Goal: Information Seeking & Learning: Learn about a topic

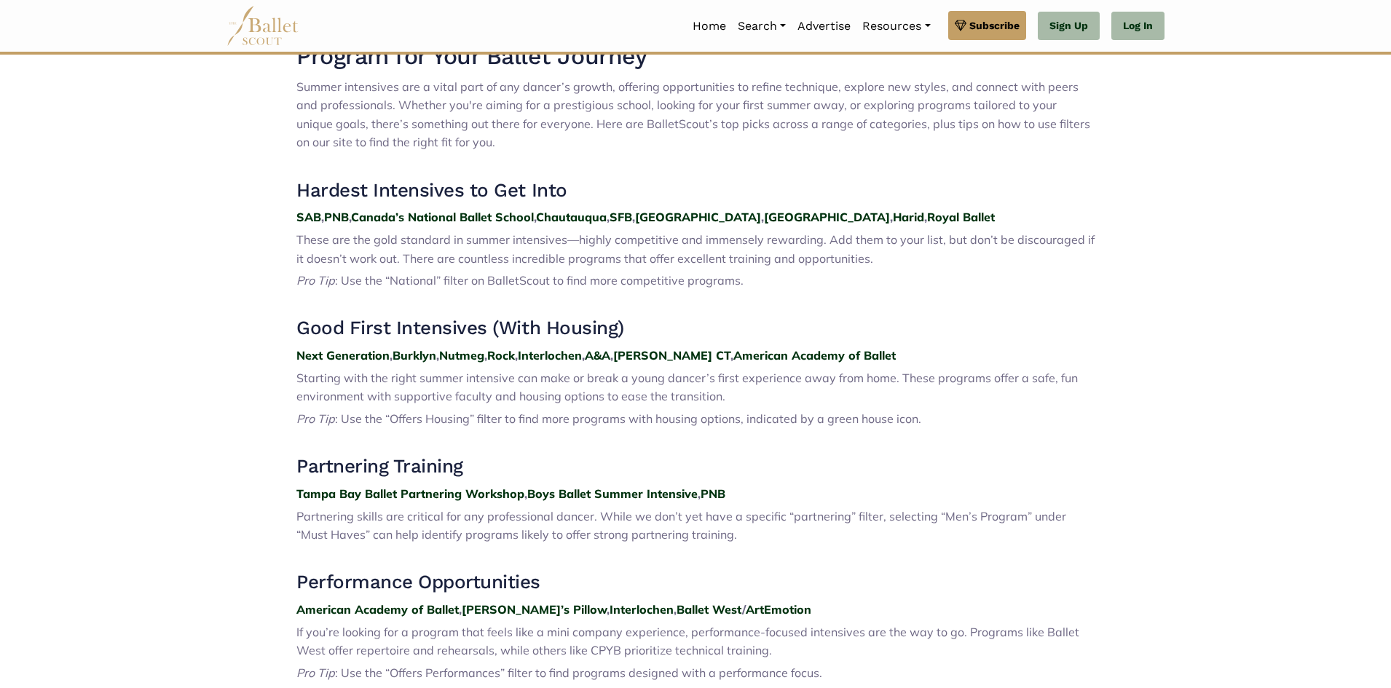
scroll to position [583, 0]
drag, startPoint x: 583, startPoint y: 224, endPoint x: 592, endPoint y: 215, distance: 12.9
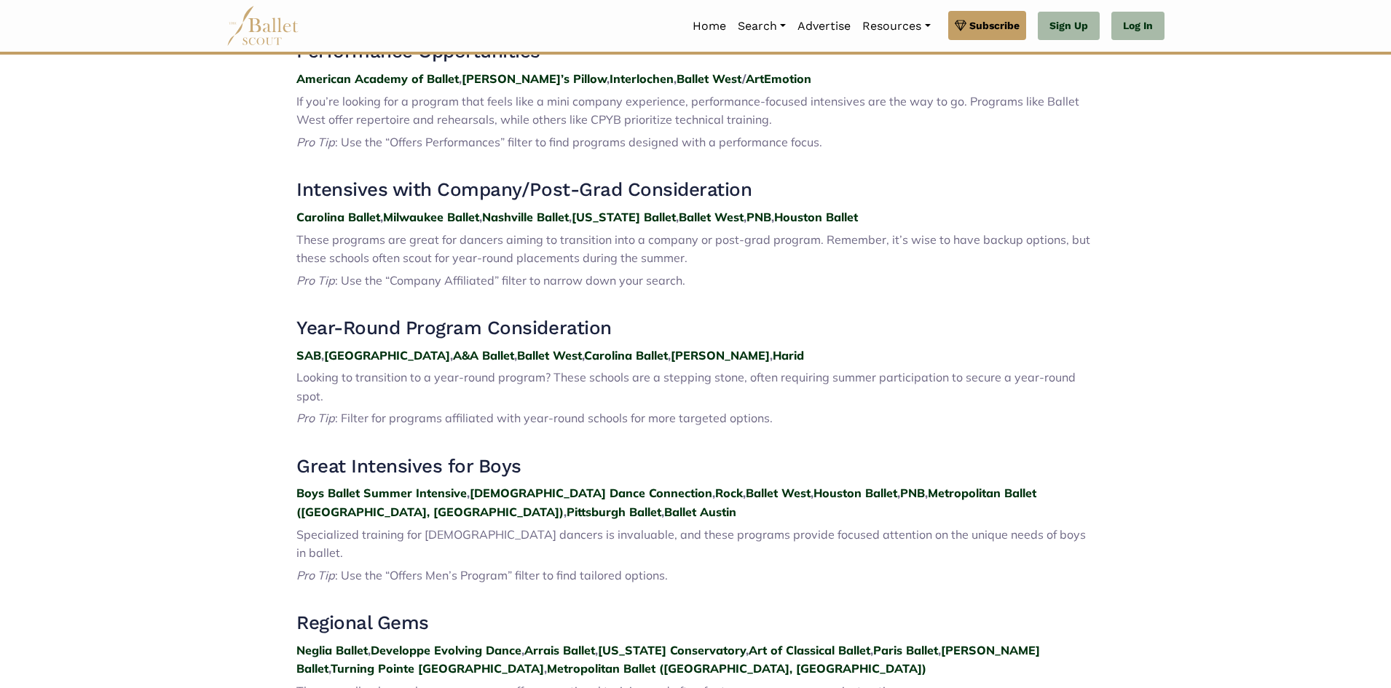
scroll to position [1165, 0]
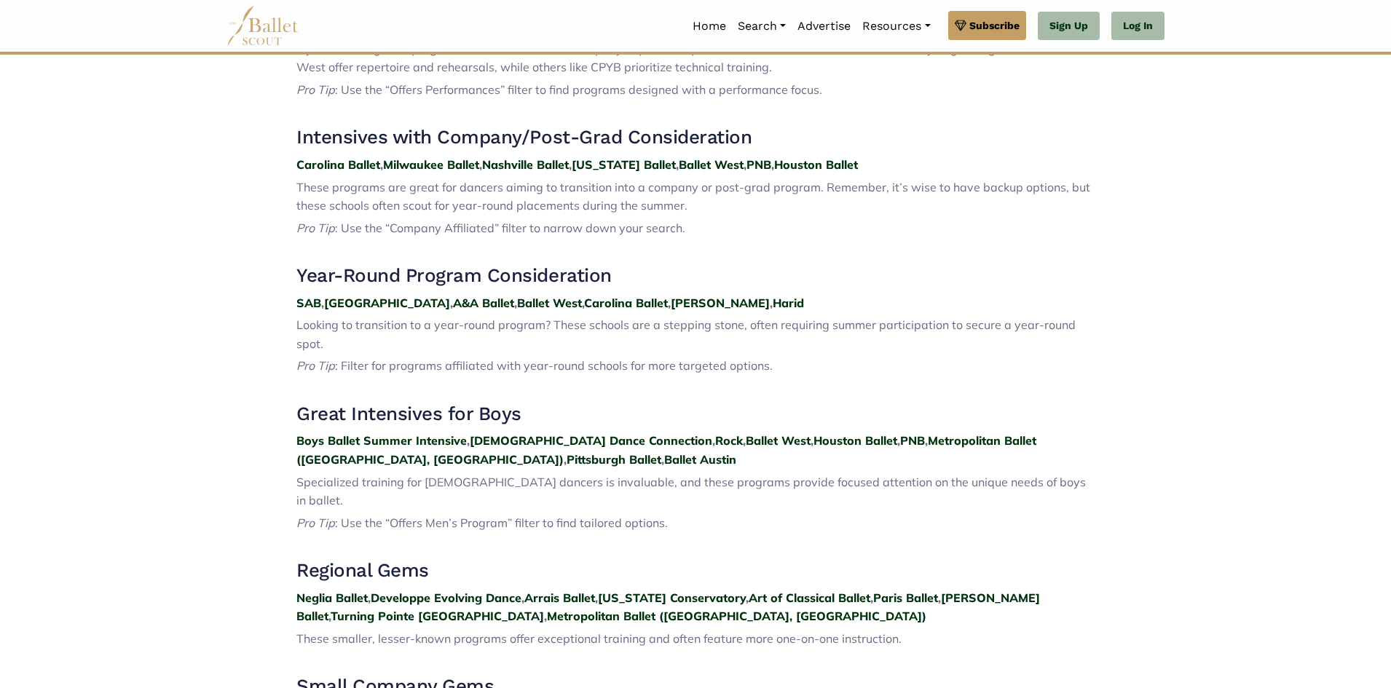
drag, startPoint x: 574, startPoint y: 303, endPoint x: 542, endPoint y: 351, distance: 58.2
click at [542, 358] on span ": Filter for programs affiliated with year-round schools for more targeted opti…" at bounding box center [554, 365] width 438 height 15
drag, startPoint x: 524, startPoint y: 302, endPoint x: 609, endPoint y: 310, distance: 84.8
click at [609, 310] on p "SAB , [GEOGRAPHIC_DATA] , A&A Ballet , Ballet West , Carolina Ballet , [PERSON_…" at bounding box center [695, 303] width 798 height 19
copy strong "Carolina Ballet"
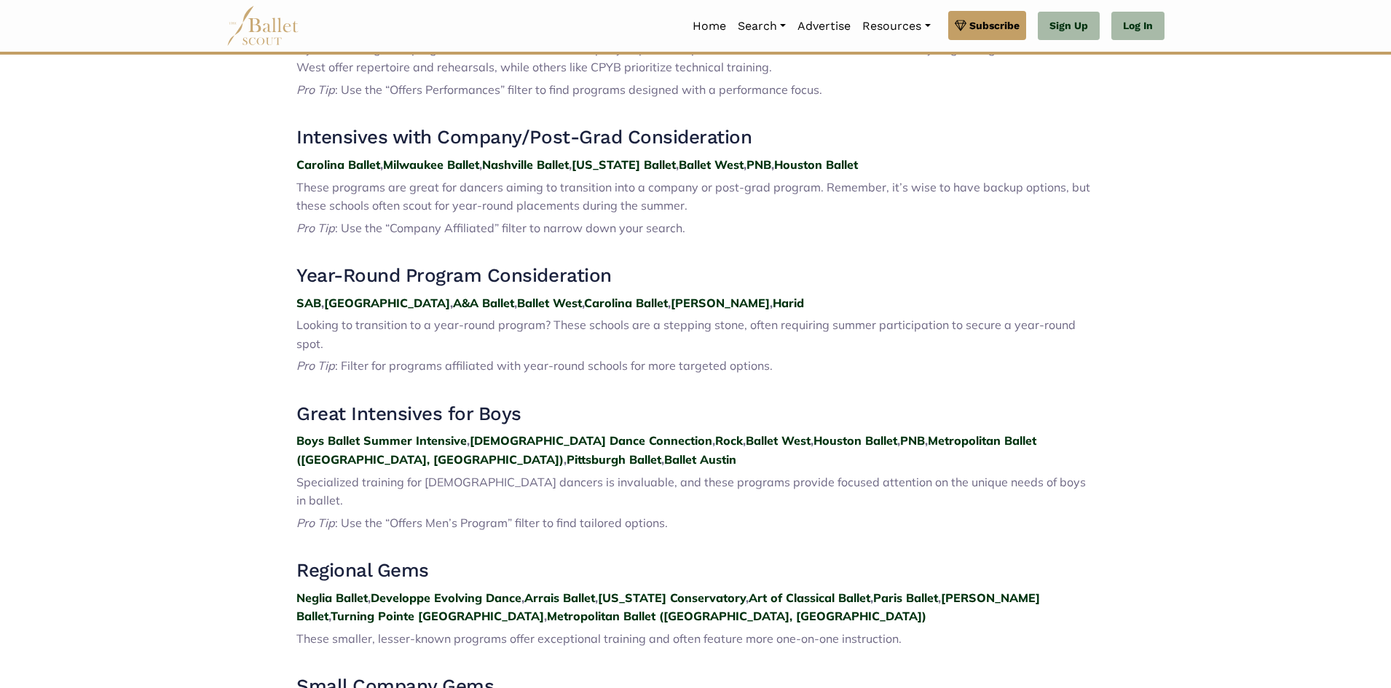
click at [759, 328] on span "Looking to transition to a year-round program? These schools are a stepping sto…" at bounding box center [685, 333] width 779 height 33
drag, startPoint x: 628, startPoint y: 302, endPoint x: 599, endPoint y: 352, distance: 58.4
click at [595, 357] on div "2025 Summer Intensive Top Picks: A Guide to Finding the Perfect Program for You…" at bounding box center [695, 419] width 798 height 1982
click at [668, 308] on strong "," at bounding box center [669, 303] width 3 height 15
click at [668, 307] on strong "," at bounding box center [669, 303] width 3 height 15
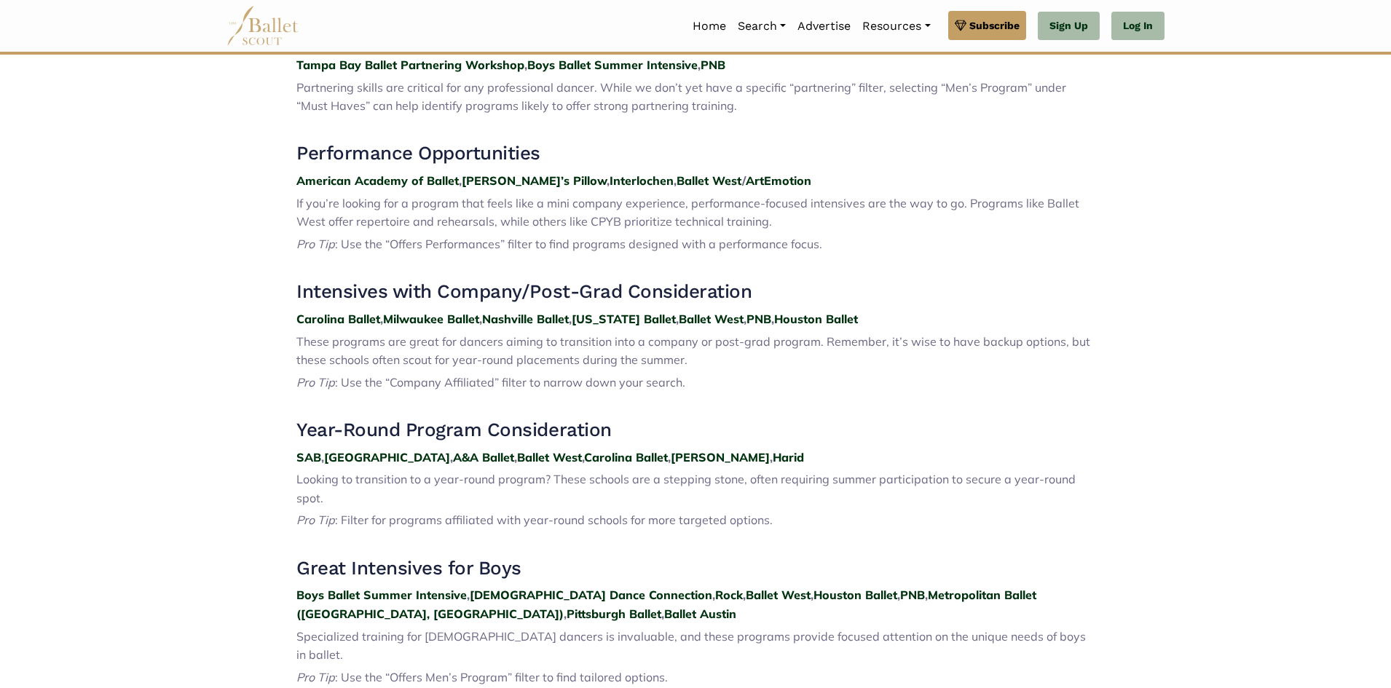
scroll to position [971, 0]
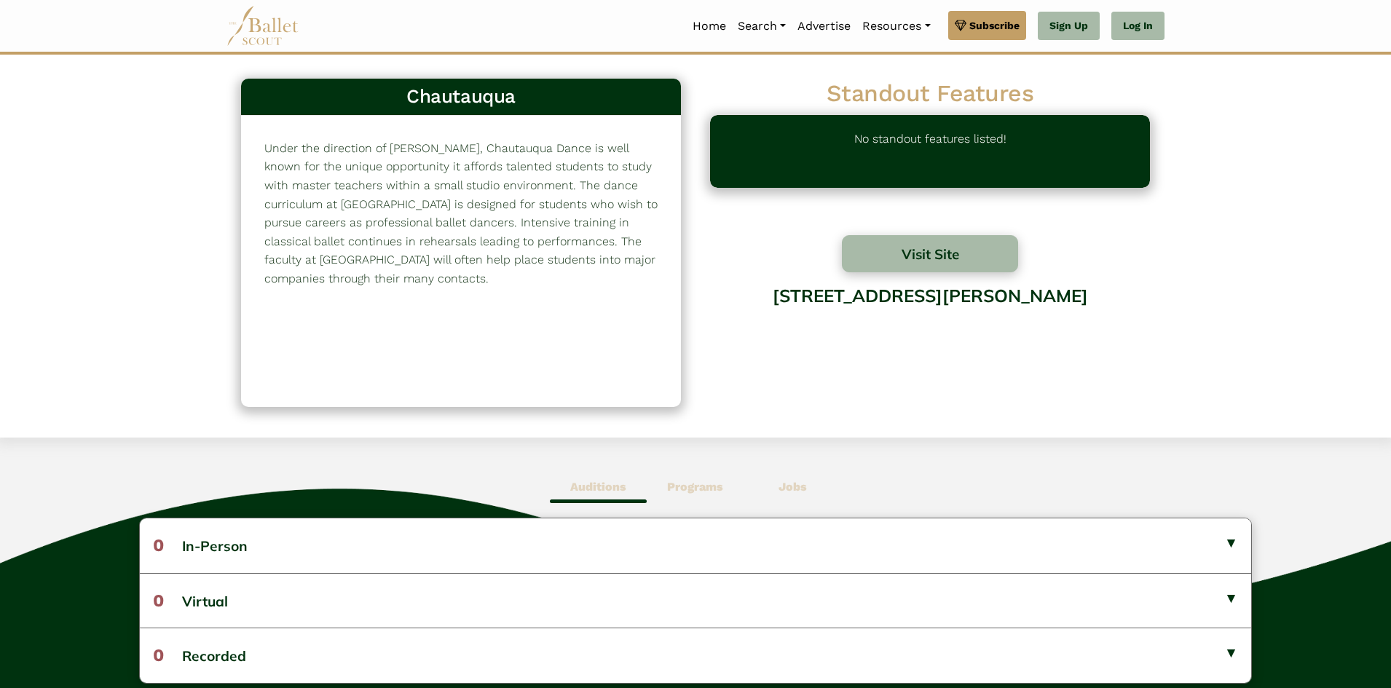
drag, startPoint x: 893, startPoint y: 300, endPoint x: 937, endPoint y: 298, distance: 43.7
click at [937, 298] on div "[STREET_ADDRESS][PERSON_NAME]" at bounding box center [930, 333] width 440 height 117
click at [930, 300] on div "1 Ames Ave, Chautauqua, NY 14722" at bounding box center [930, 333] width 440 height 117
click at [893, 299] on div "1 Ames Ave, Chautauqua, NY 14722" at bounding box center [930, 333] width 440 height 117
drag, startPoint x: 884, startPoint y: 299, endPoint x: 912, endPoint y: 296, distance: 27.8
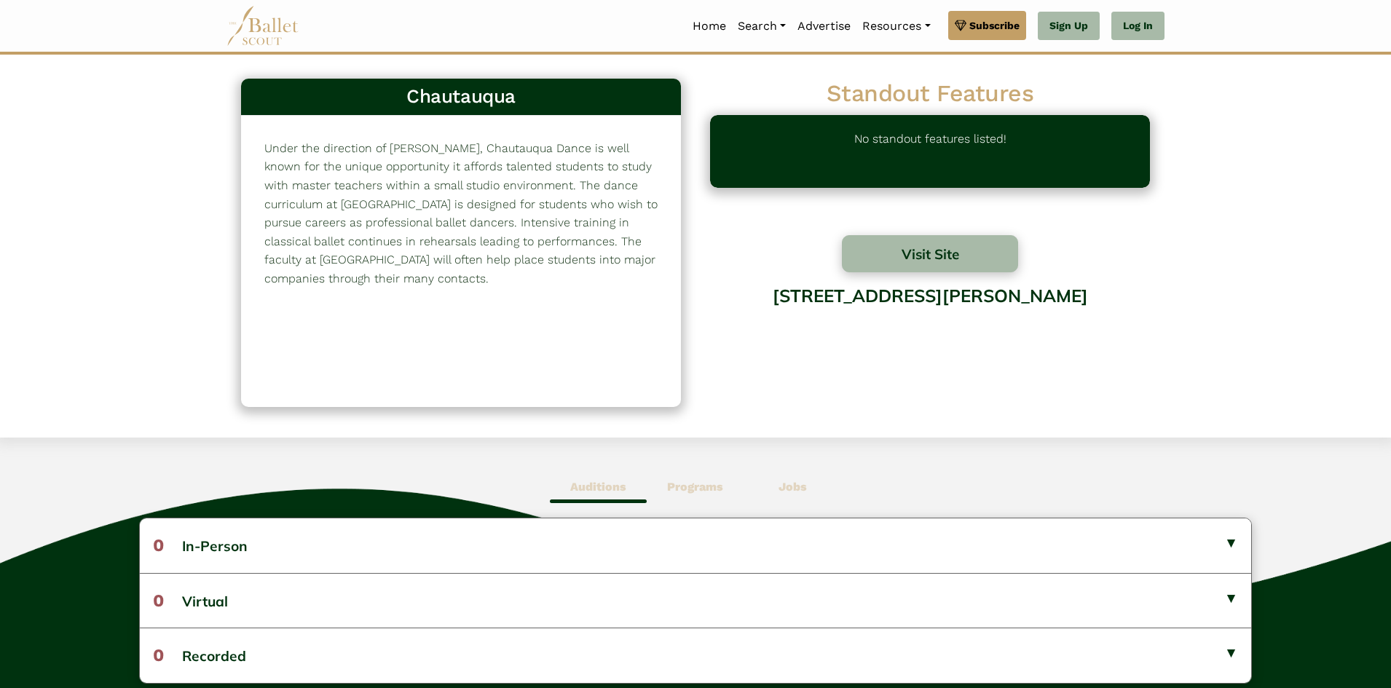
click at [912, 296] on div "1 Ames Ave, Chautauqua, NY 14722" at bounding box center [930, 333] width 440 height 117
click at [909, 296] on div "1 Ames Ave, Chautauqua, NY 14722" at bounding box center [930, 333] width 440 height 117
click at [887, 299] on div "1 Ames Ave, Chautauqua, NY 14722" at bounding box center [930, 333] width 440 height 117
drag, startPoint x: 887, startPoint y: 299, endPoint x: 967, endPoint y: 294, distance: 80.2
click at [967, 294] on div "1 Ames Ave, Chautauqua, NY 14722" at bounding box center [930, 333] width 440 height 117
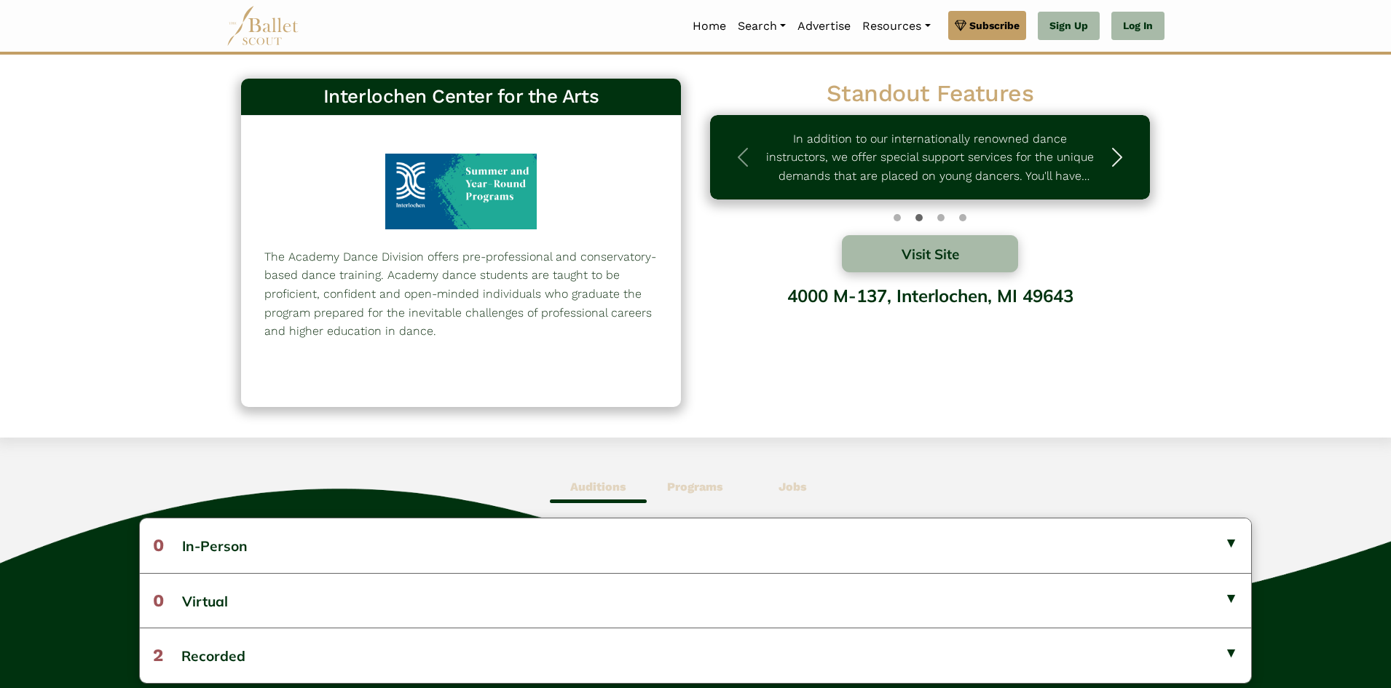
click at [1103, 154] on button "Next" at bounding box center [1116, 157] width 66 height 85
click at [1103, 151] on button "Next" at bounding box center [1116, 157] width 66 height 85
click at [770, 171] on button "Previous" at bounding box center [743, 157] width 66 height 85
click at [762, 166] on button "Previous" at bounding box center [743, 157] width 66 height 85
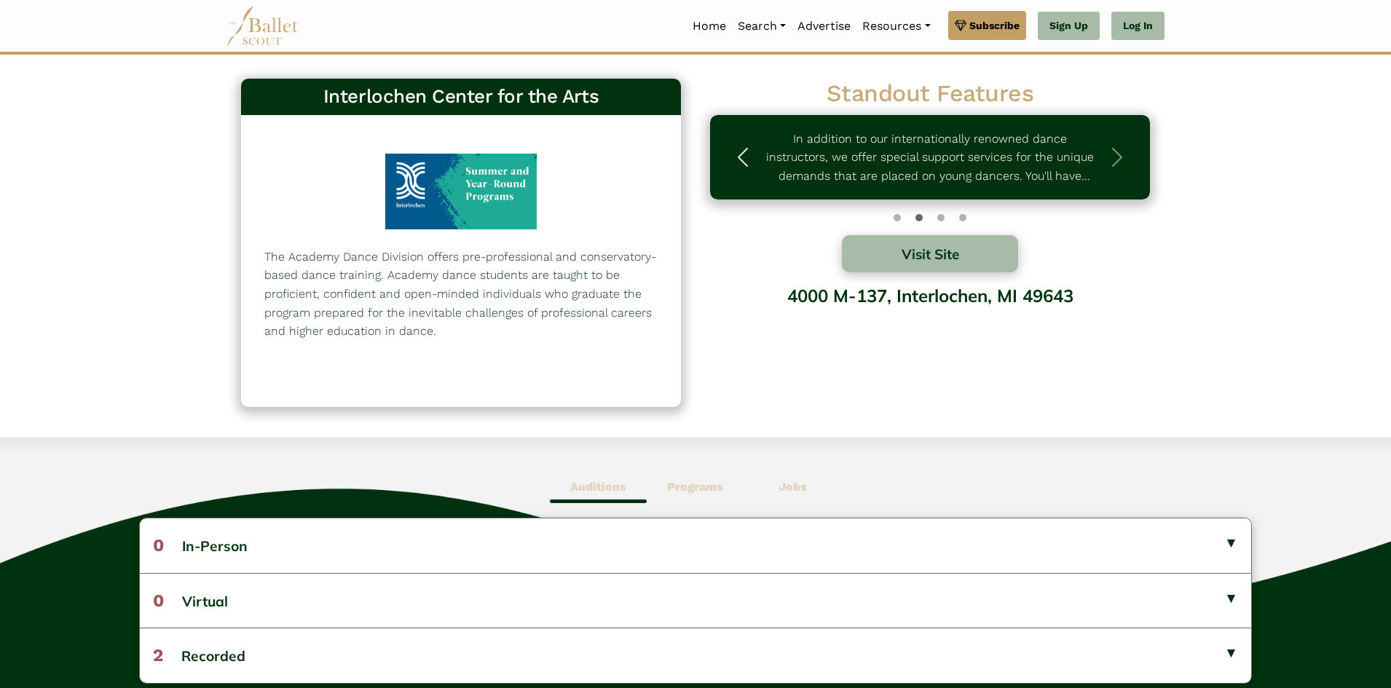
click at [762, 166] on button "Previous" at bounding box center [743, 157] width 66 height 85
click at [960, 441] on div "Auditions Programs Jobs 0 In-Person No listings found! No listings found! 0 2" at bounding box center [695, 638] width 1391 height 400
